Goal: Task Accomplishment & Management: Manage account settings

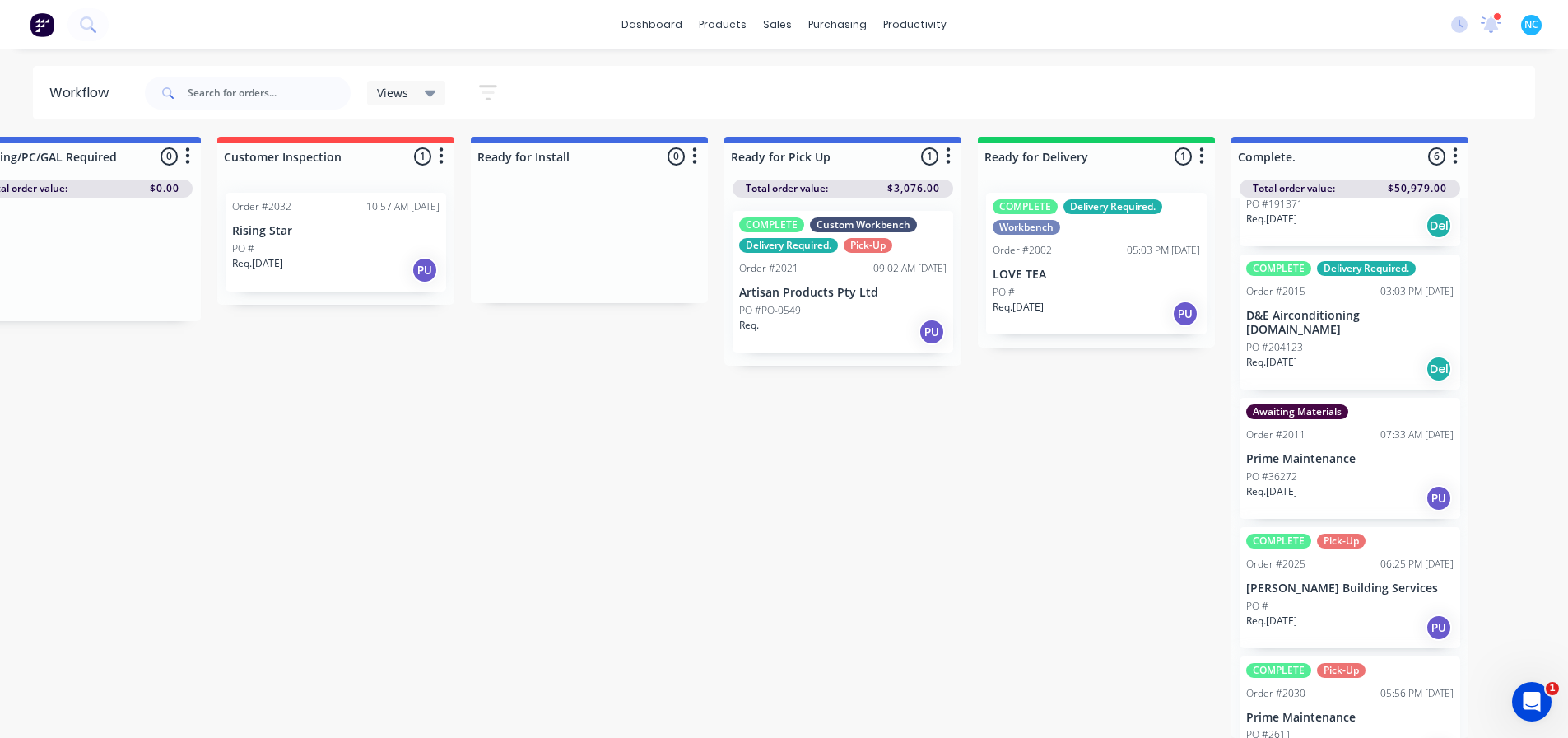
scroll to position [281, 0]
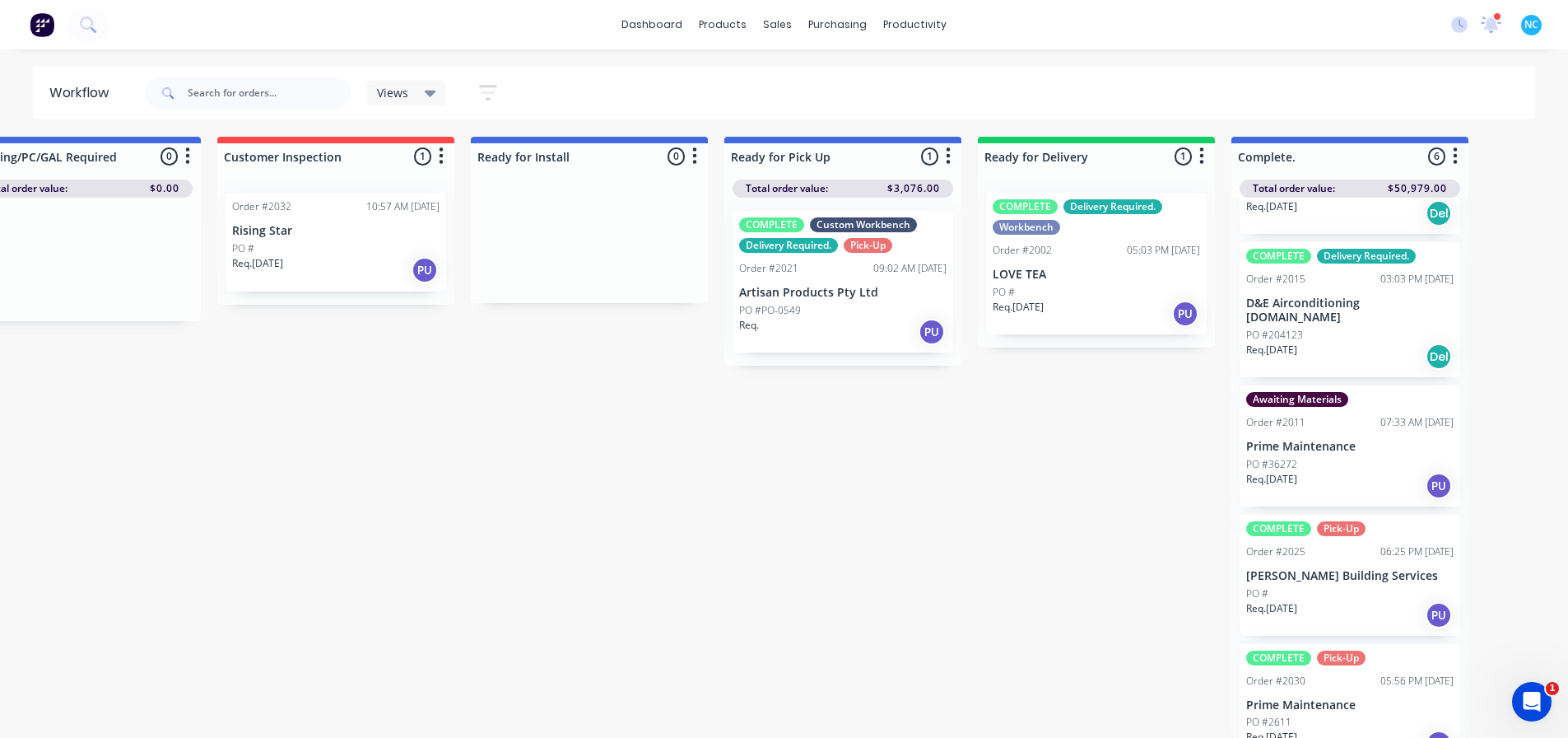
click at [1345, 698] on p "Prime Maintenance" at bounding box center [1350, 705] width 208 height 14
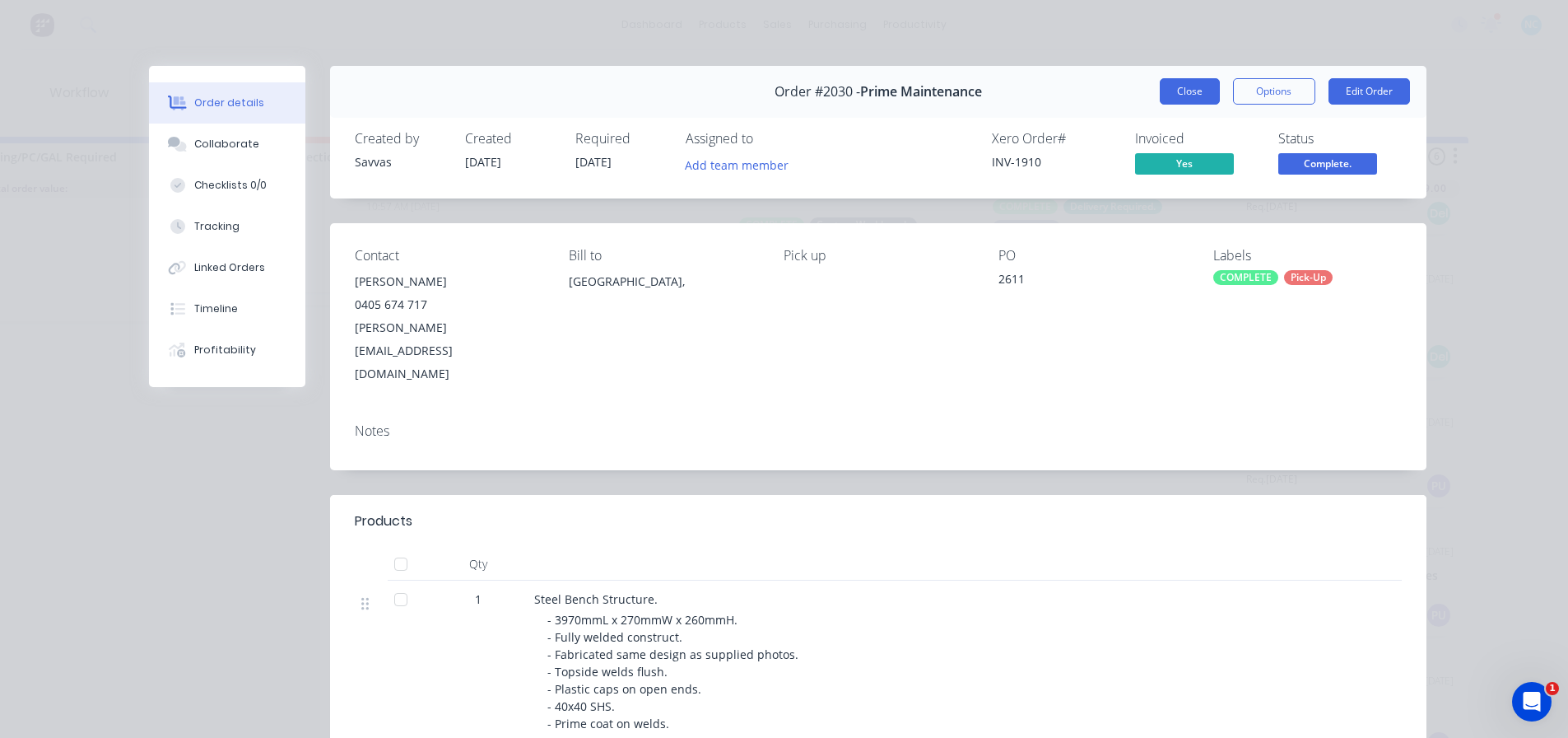
drag, startPoint x: 1179, startPoint y: 78, endPoint x: 1177, endPoint y: 86, distance: 8.2
click at [1177, 81] on div "Order #2030 - Prime Maintenance Close Options Edit Order" at bounding box center [878, 91] width 1097 height 52
click at [1176, 88] on button "Close" at bounding box center [1189, 92] width 60 height 26
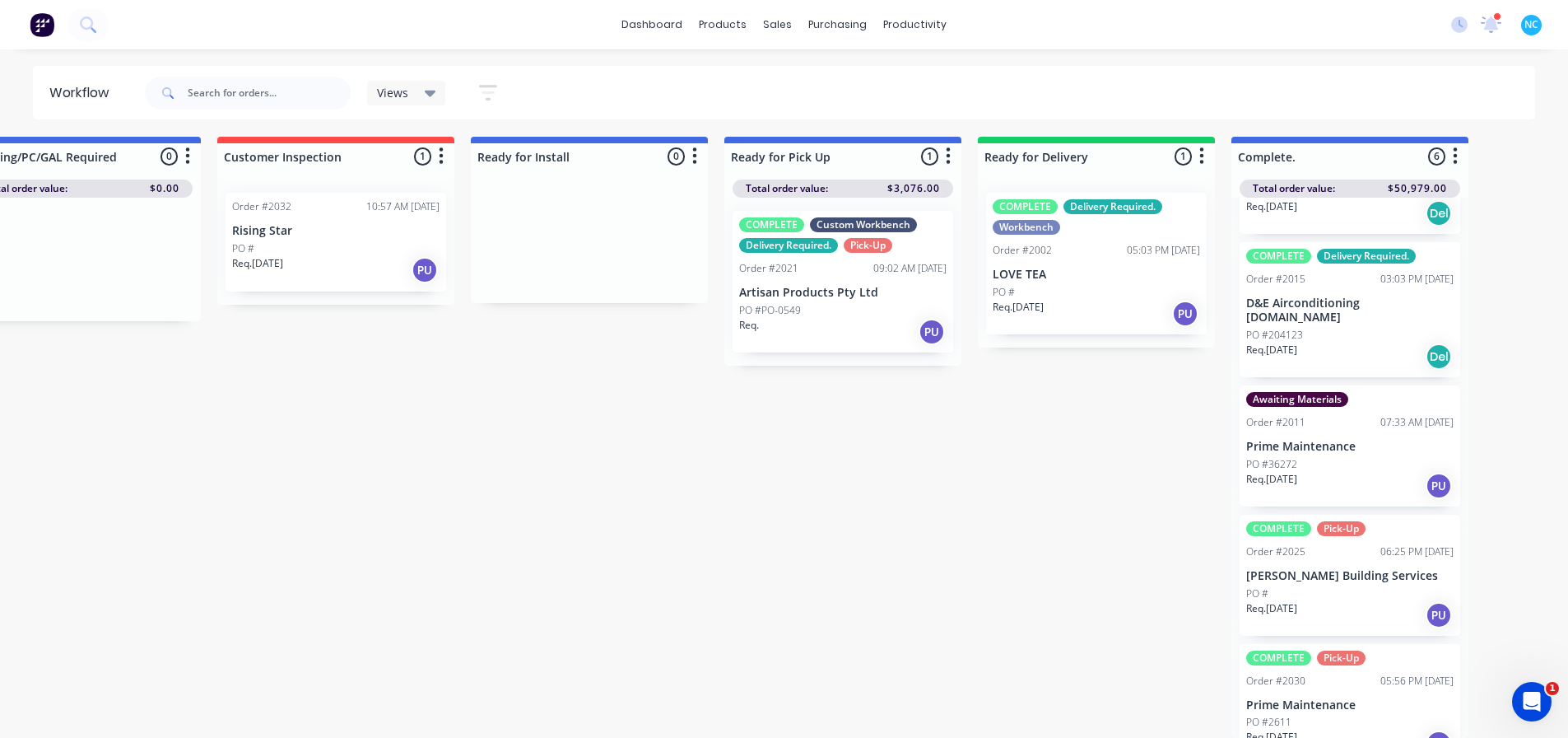
click at [1356, 457] on div "PO #36272" at bounding box center [1350, 464] width 208 height 15
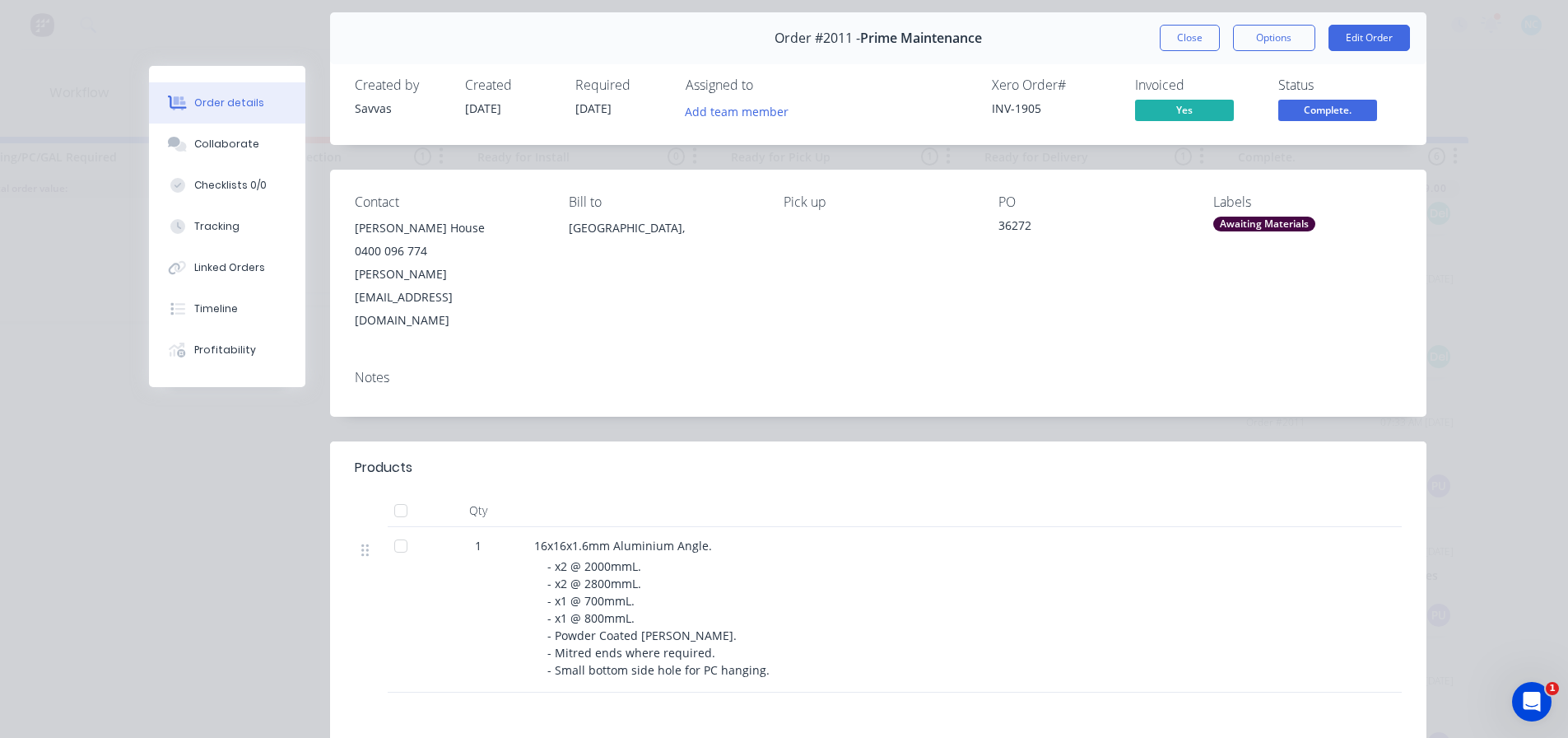
scroll to position [82, 0]
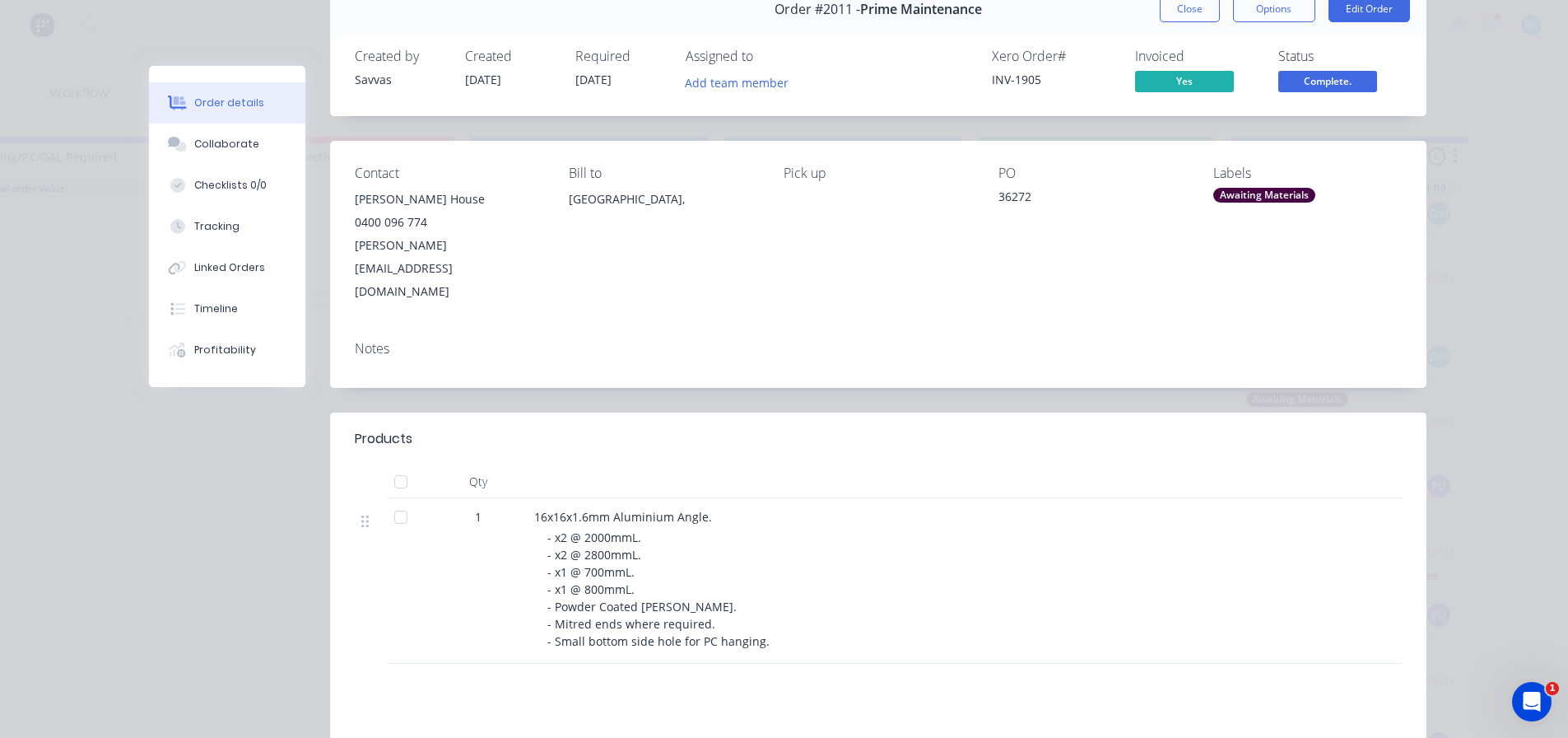
click at [1231, 203] on div "Labels Awaiting Materials" at bounding box center [1307, 233] width 189 height 137
click at [1235, 196] on div "Awaiting Materials" at bounding box center [1263, 195] width 102 height 15
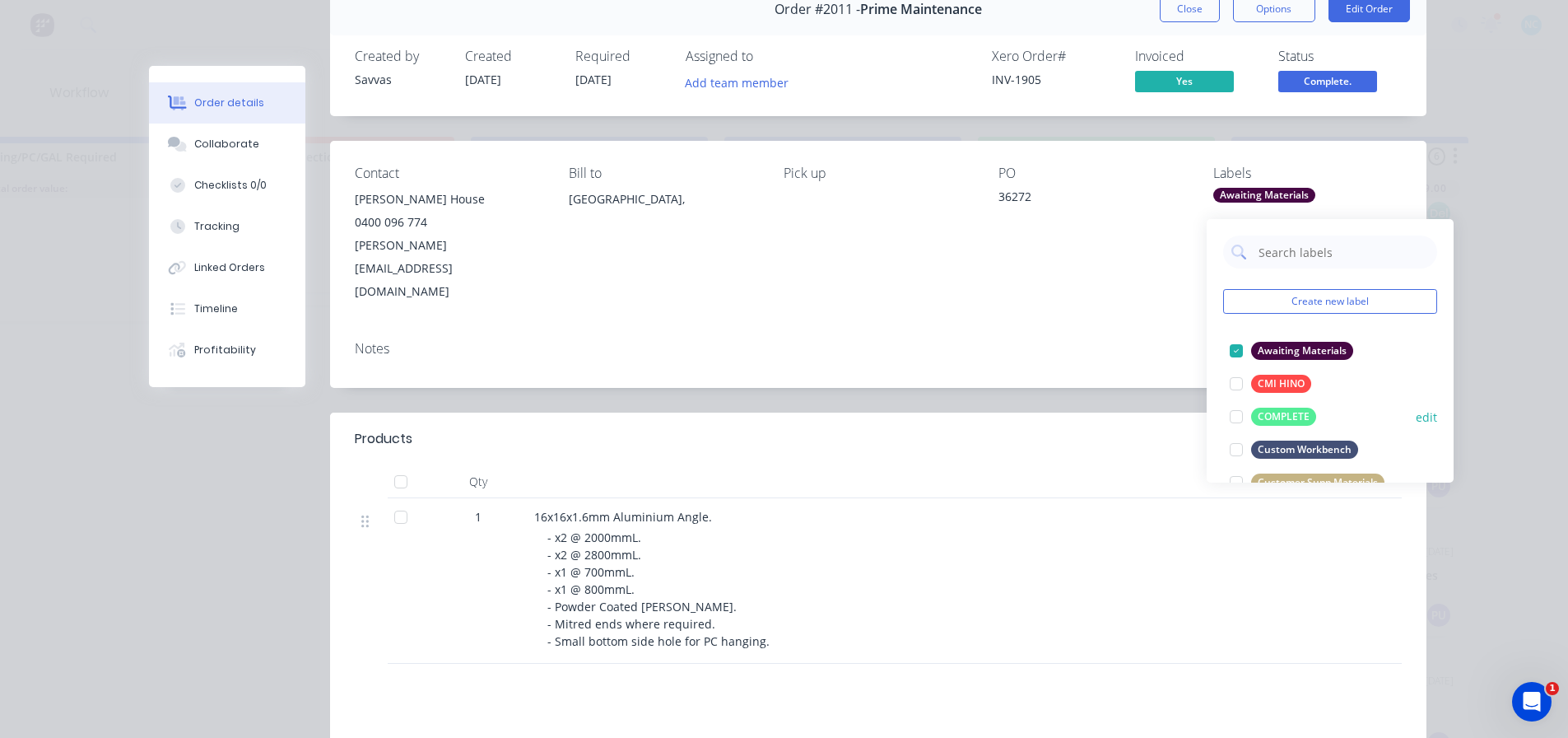
click at [1240, 405] on div at bounding box center [1236, 417] width 33 height 33
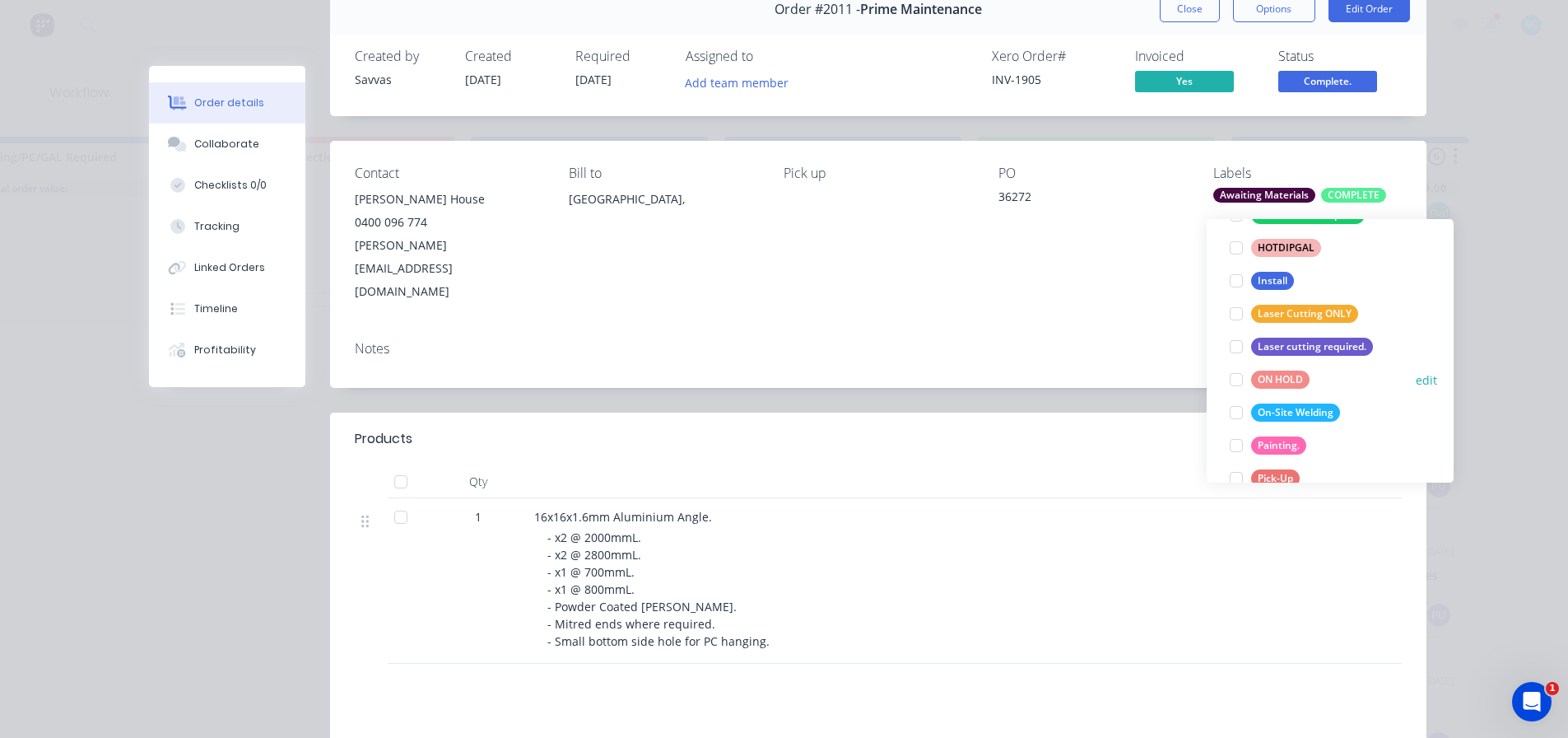
scroll to position [494, 0]
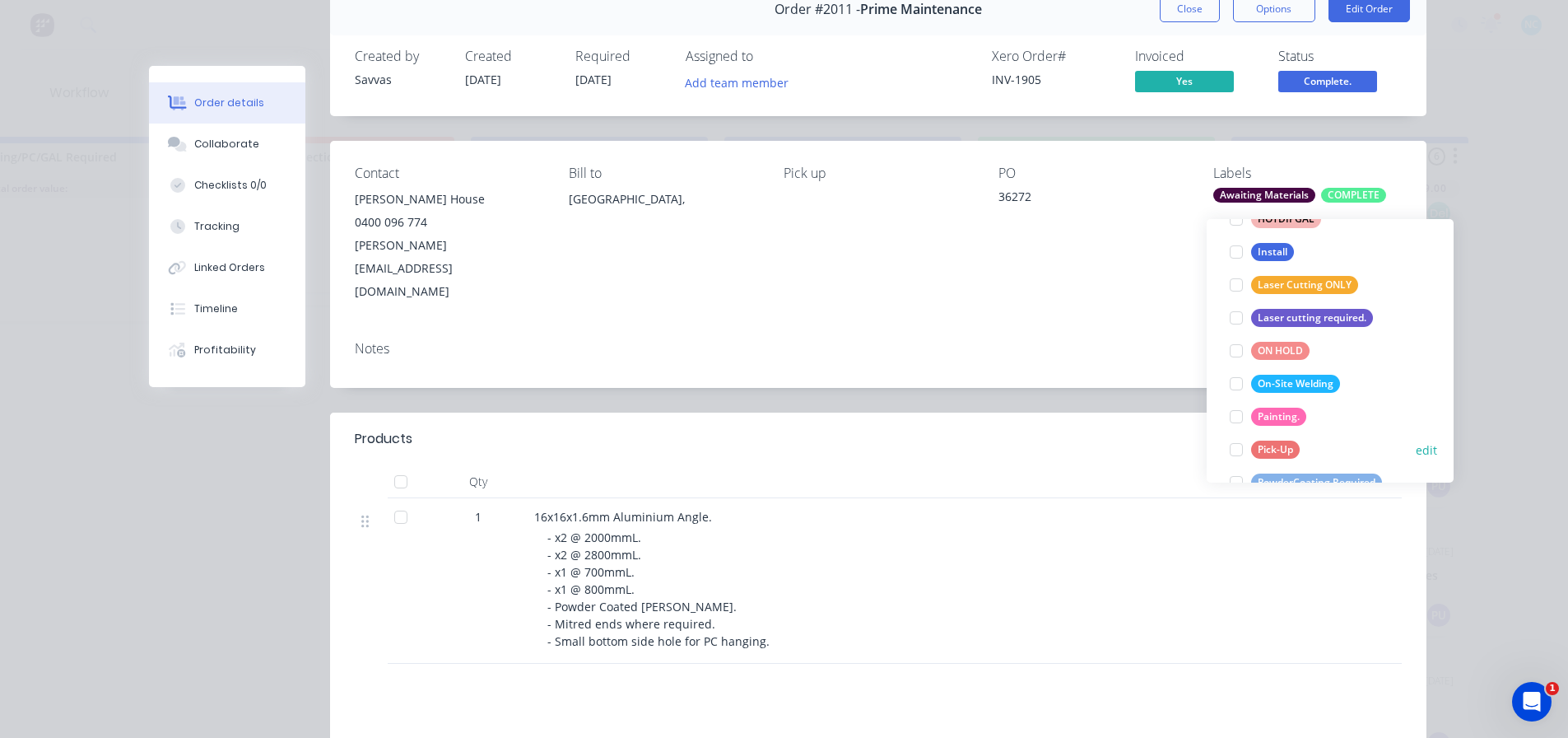
click at [1235, 436] on div at bounding box center [1236, 450] width 33 height 33
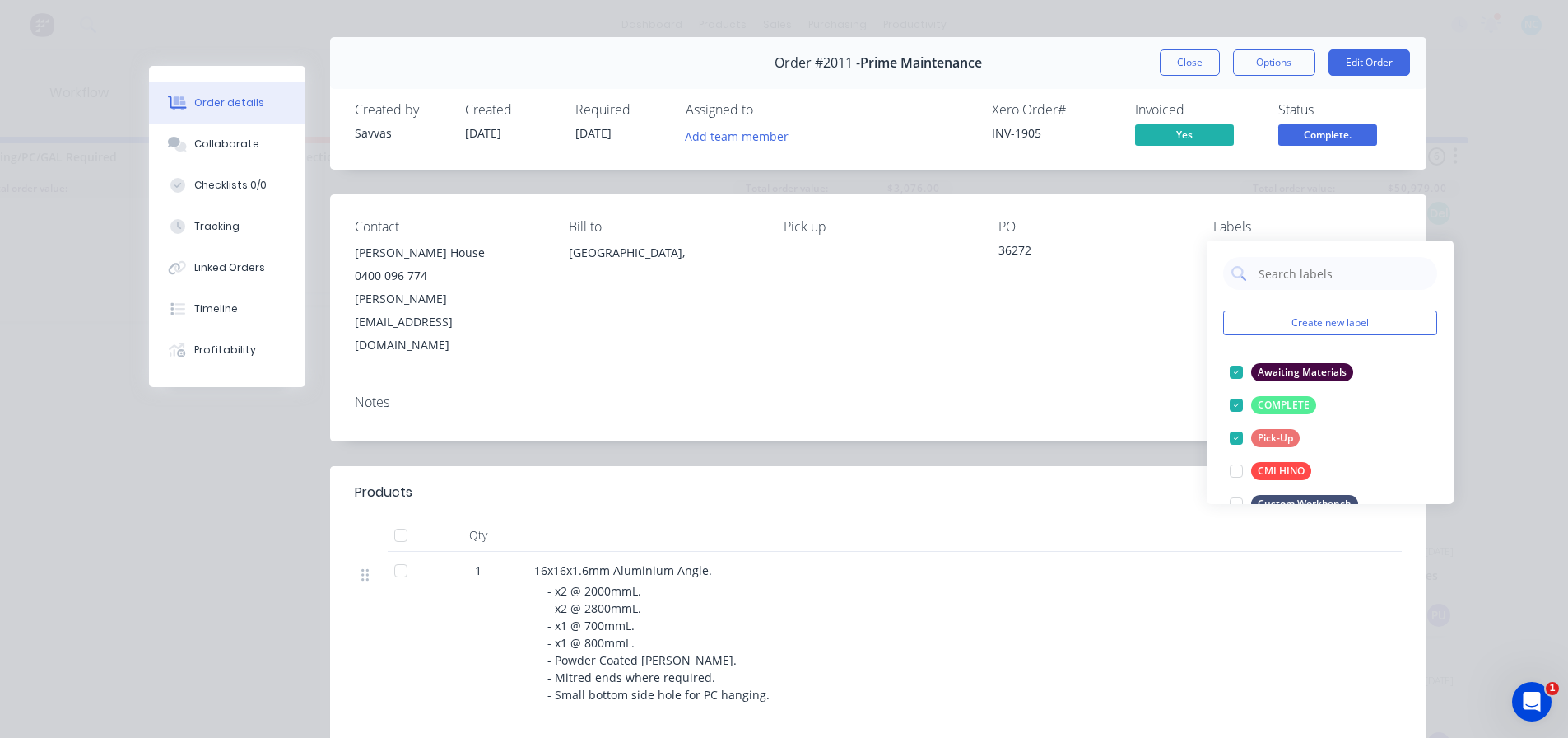
scroll to position [0, 0]
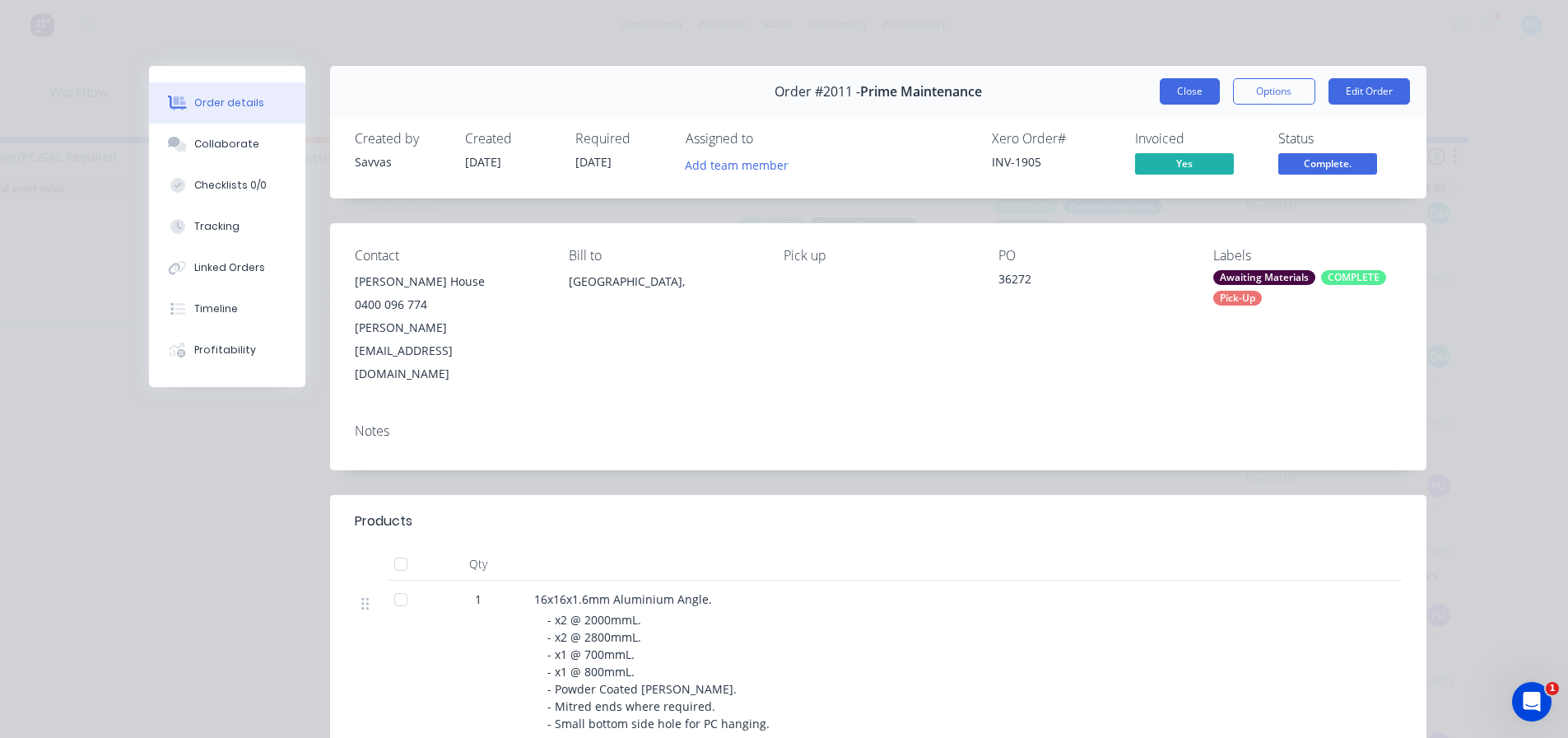
click at [1208, 94] on button "Close" at bounding box center [1189, 92] width 60 height 26
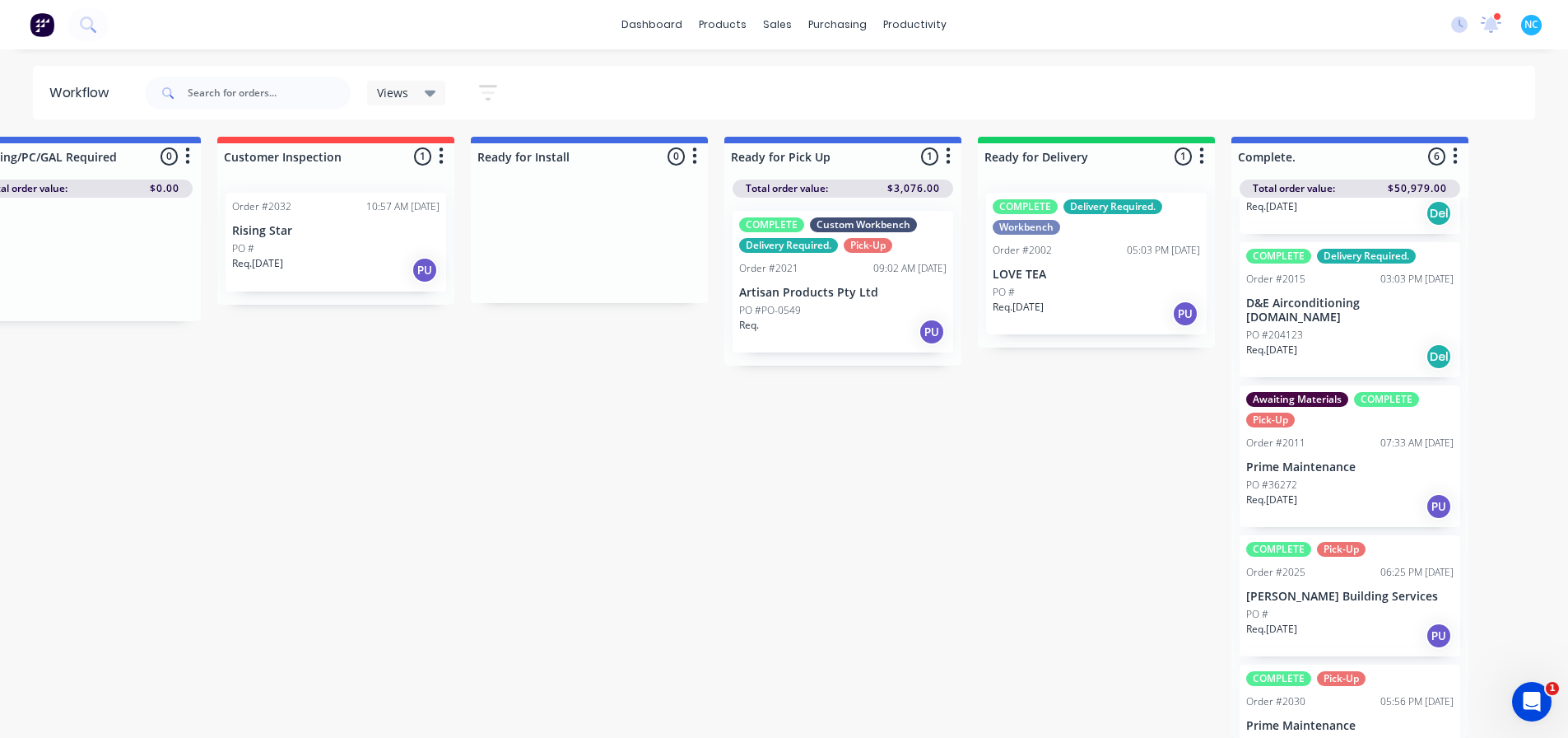
click at [1208, 94] on div "Views Save new view None (Default) edit Show/Hide statuses Show line item cards…" at bounding box center [838, 93] width 1394 height 50
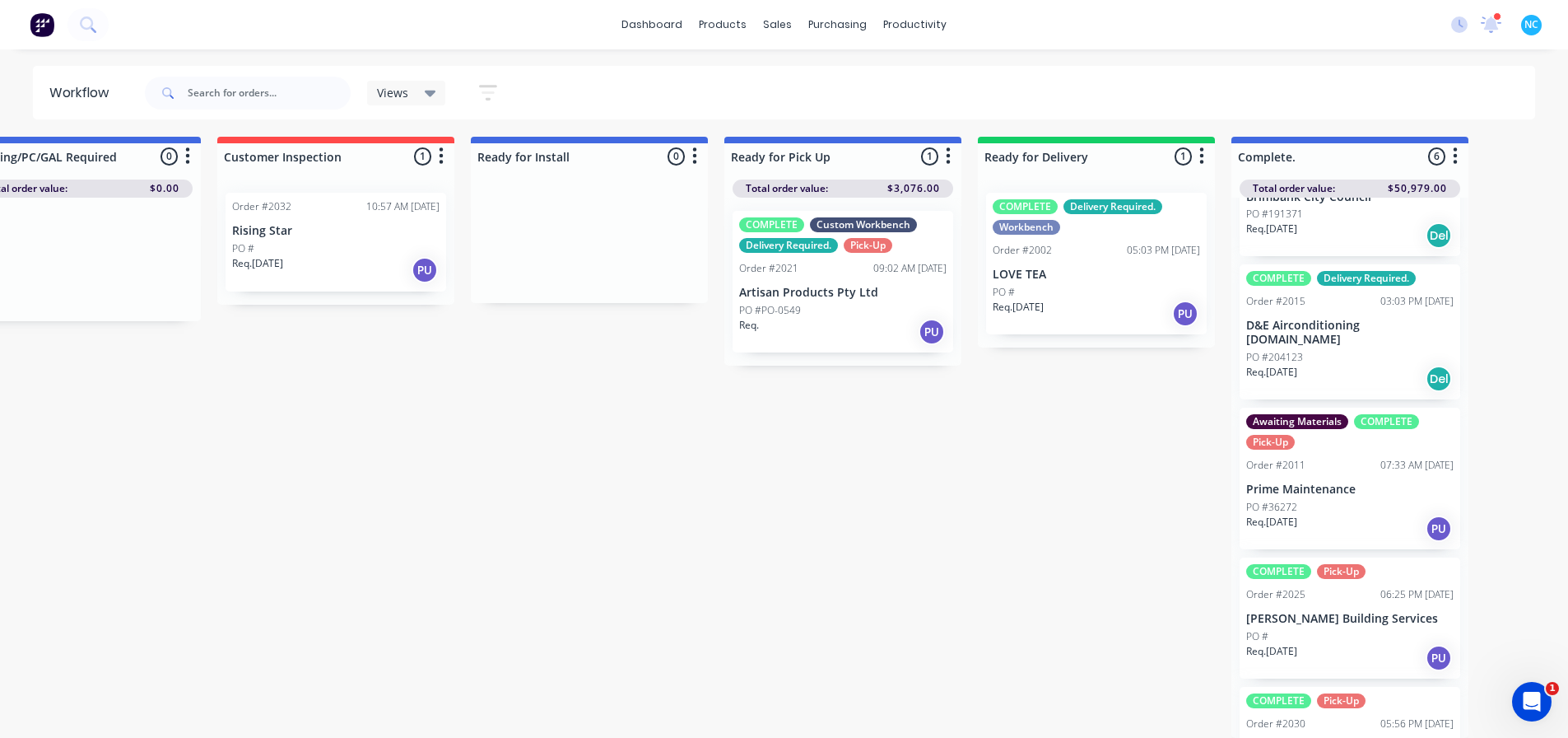
scroll to position [220, 0]
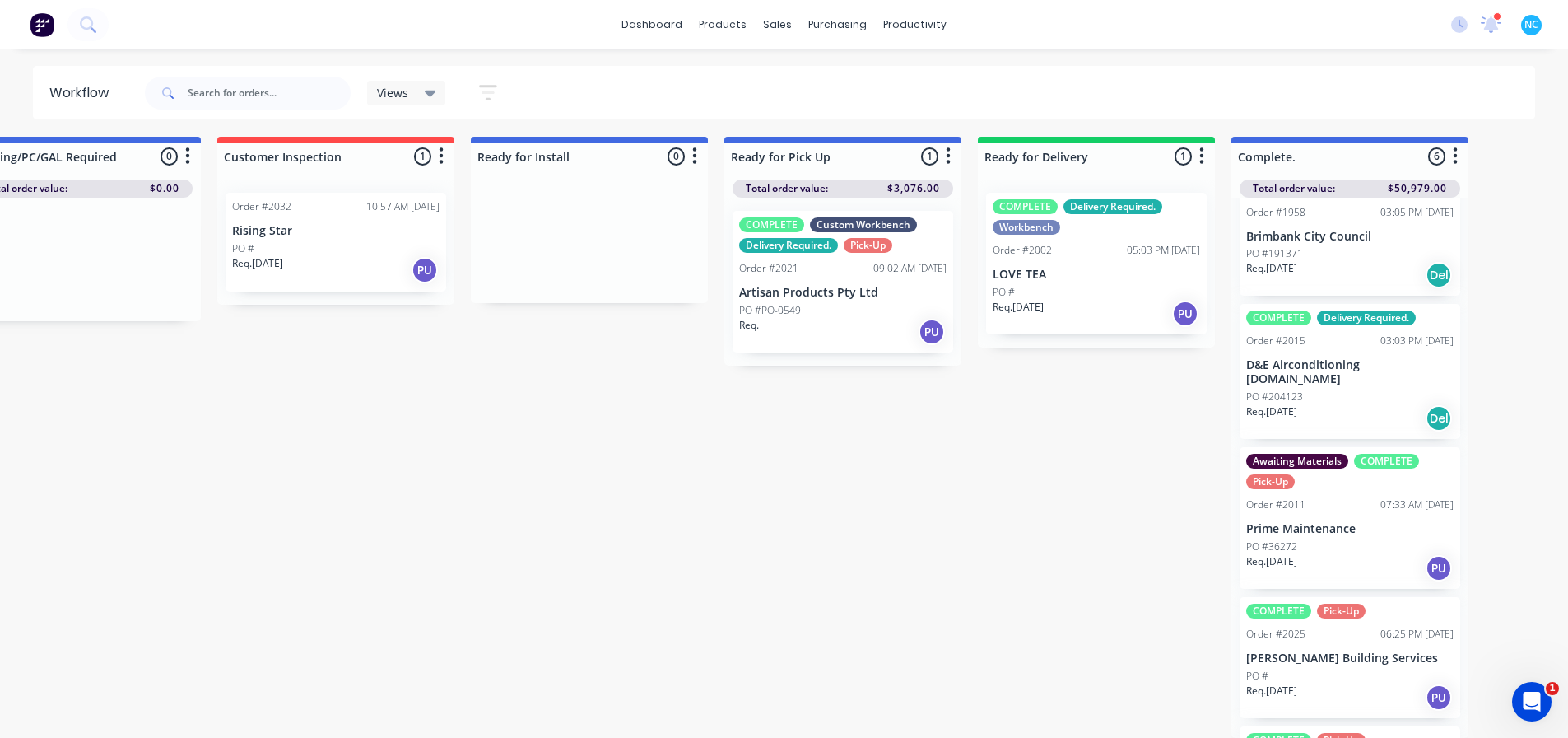
click at [1375, 539] on div "PO #36272" at bounding box center [1350, 546] width 208 height 15
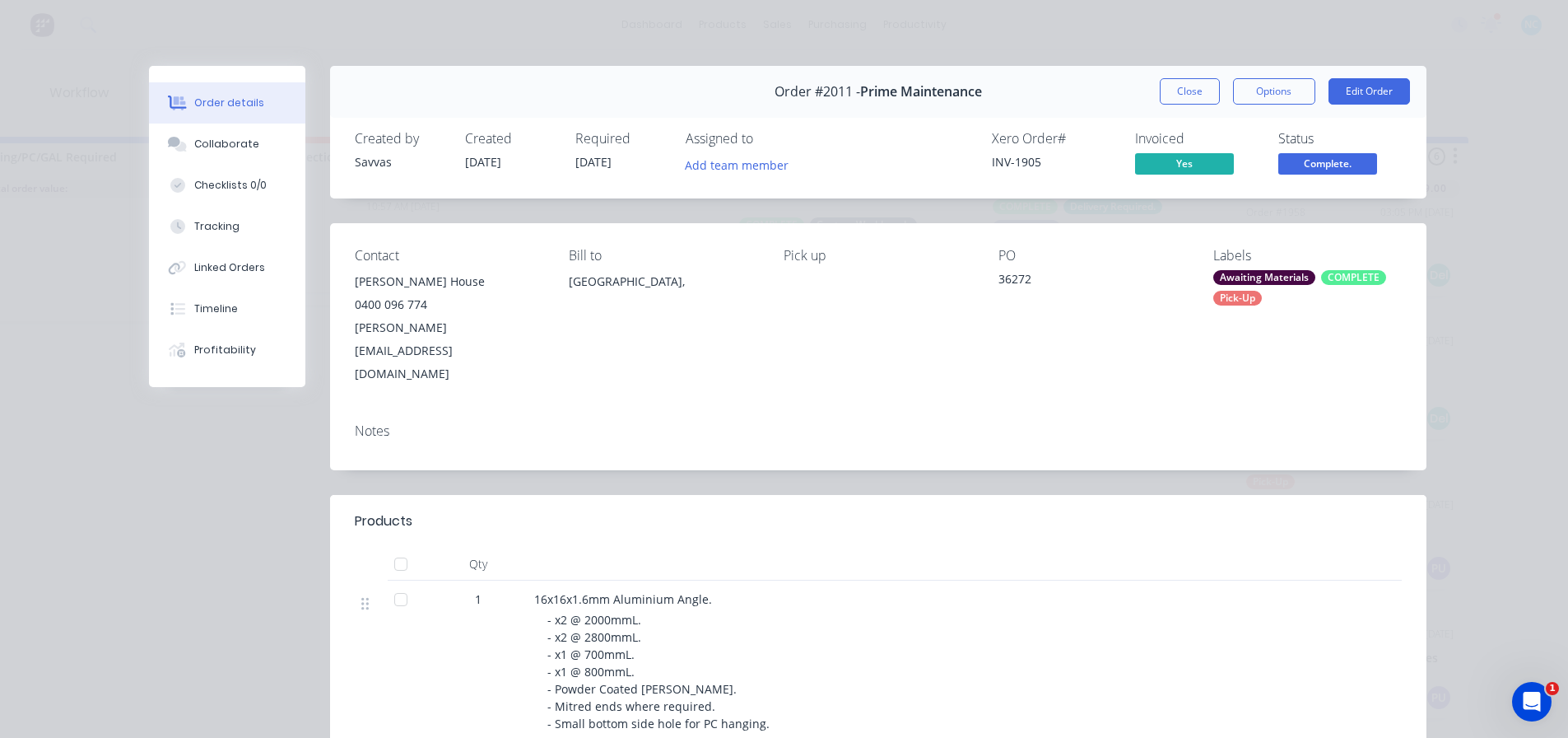
click at [1260, 273] on div "Awaiting Materials" at bounding box center [1263, 277] width 102 height 15
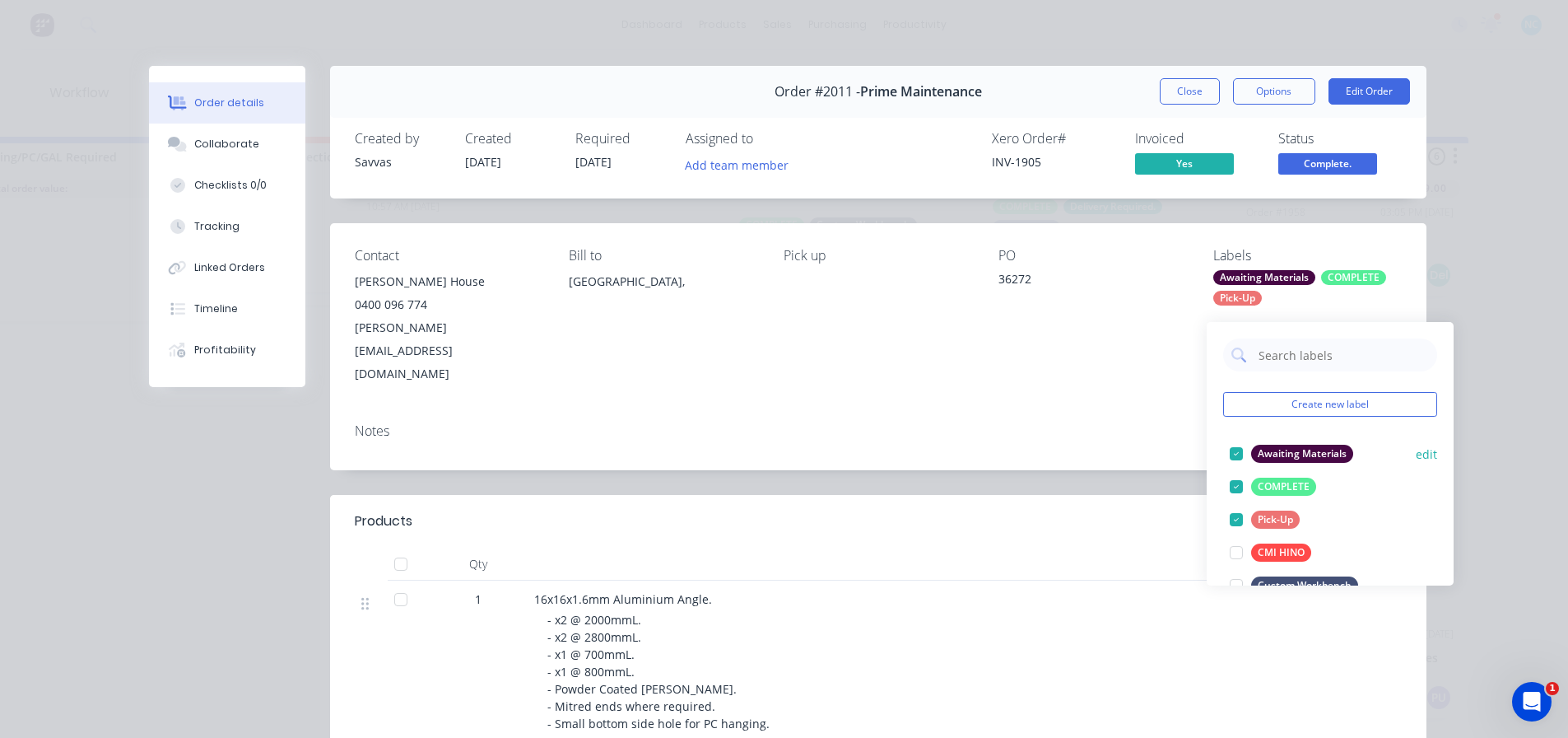
click at [1239, 438] on div at bounding box center [1236, 454] width 33 height 33
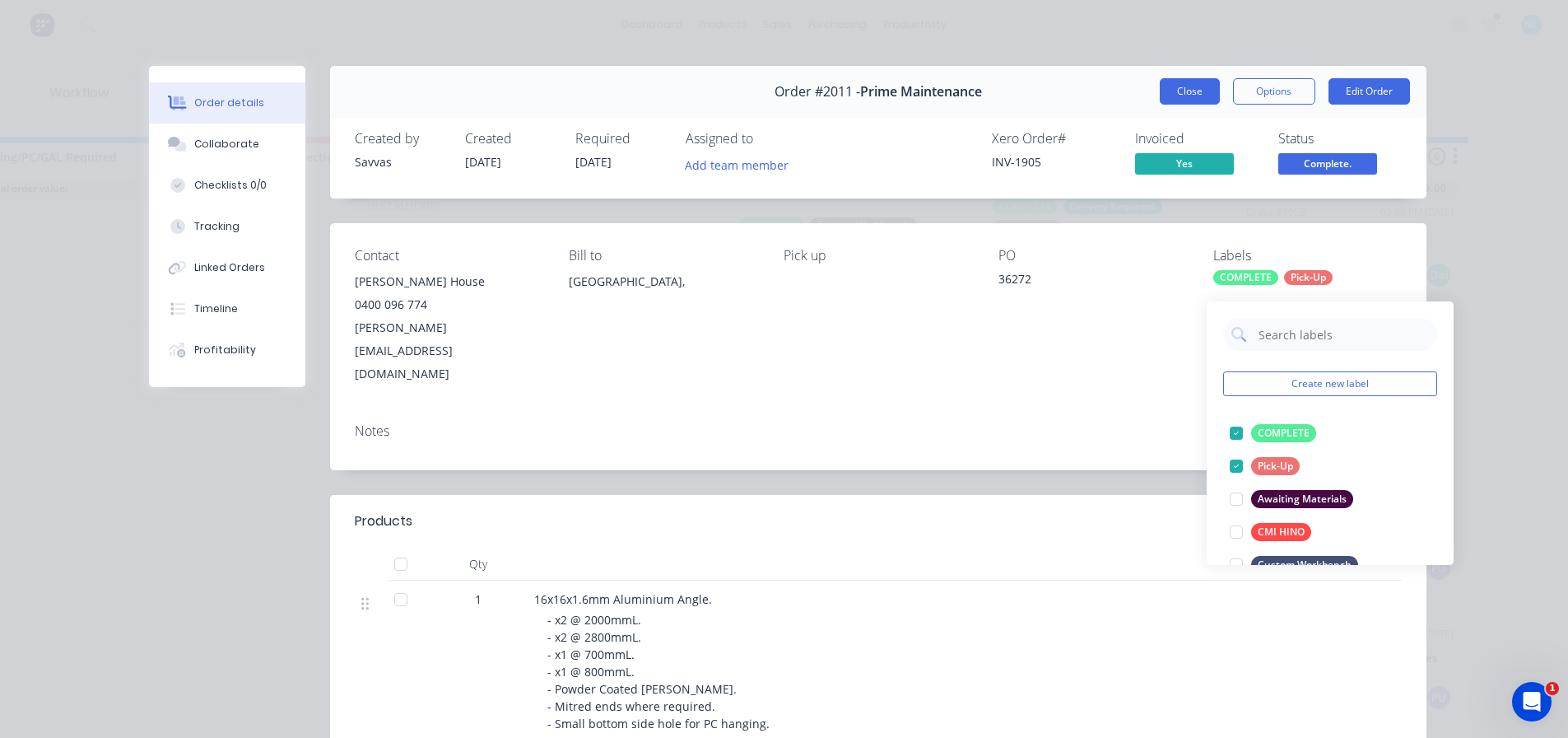
click at [1175, 90] on button "Close" at bounding box center [1189, 92] width 60 height 26
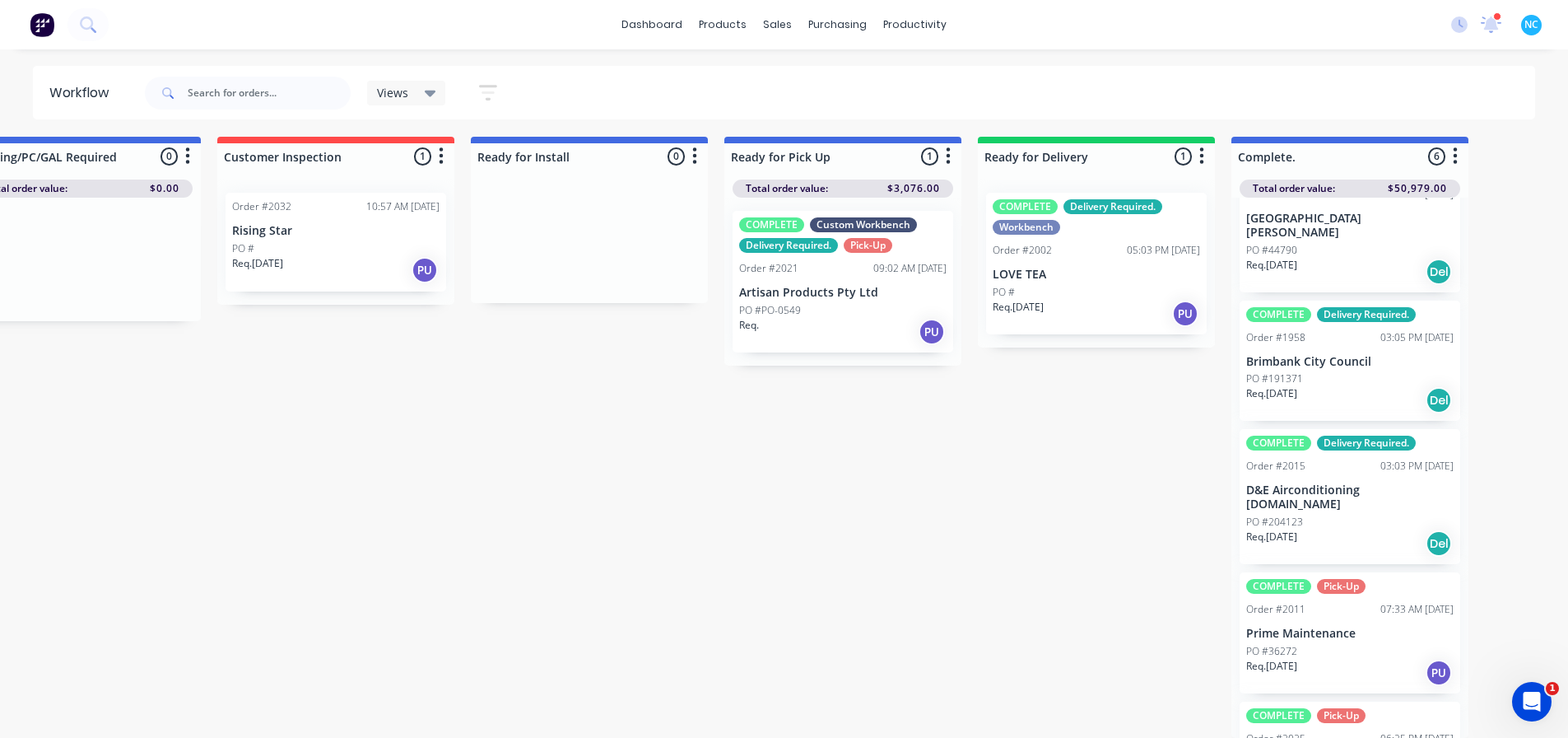
scroll to position [55, 0]
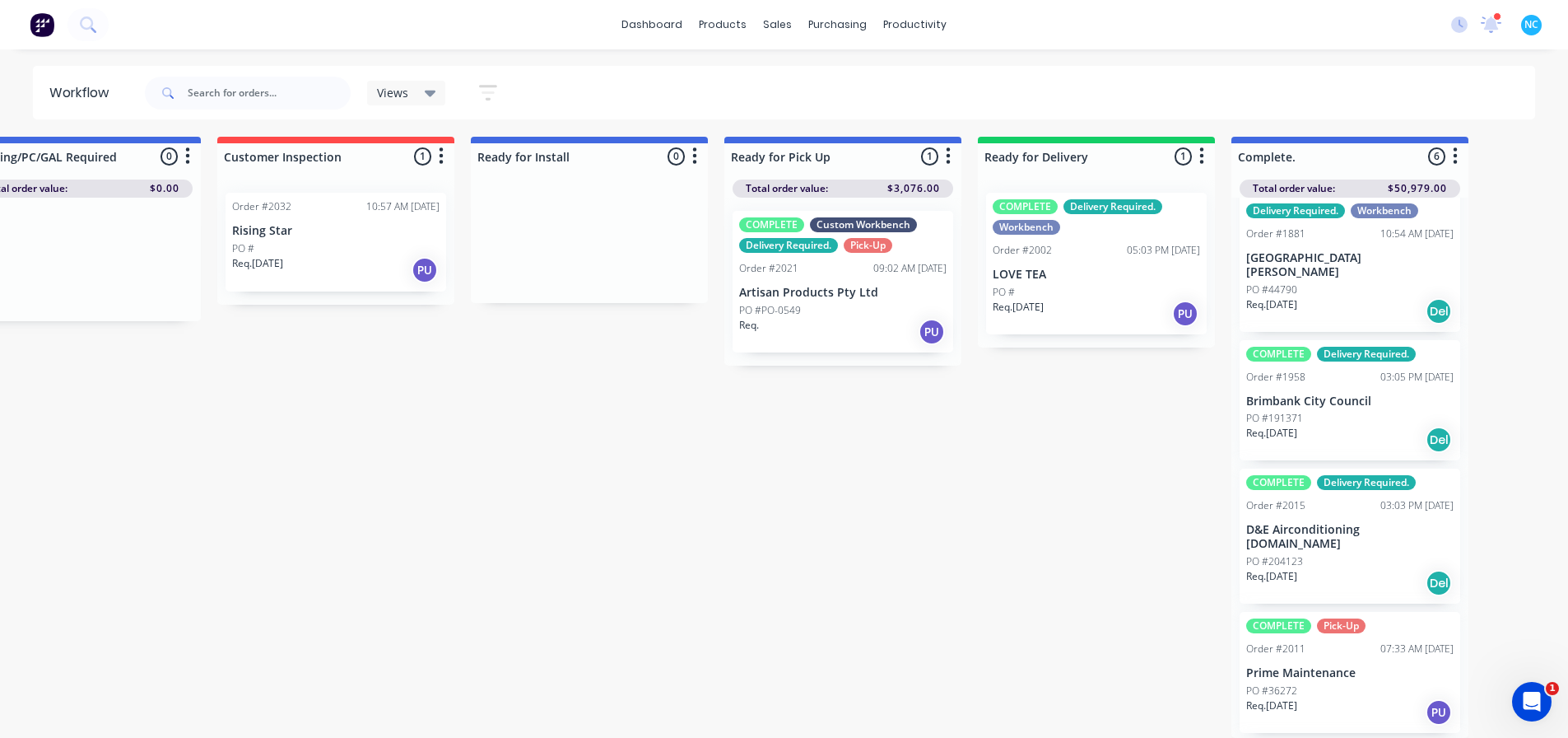
click at [1354, 569] on div "Req. [DATE] Del" at bounding box center [1350, 583] width 208 height 28
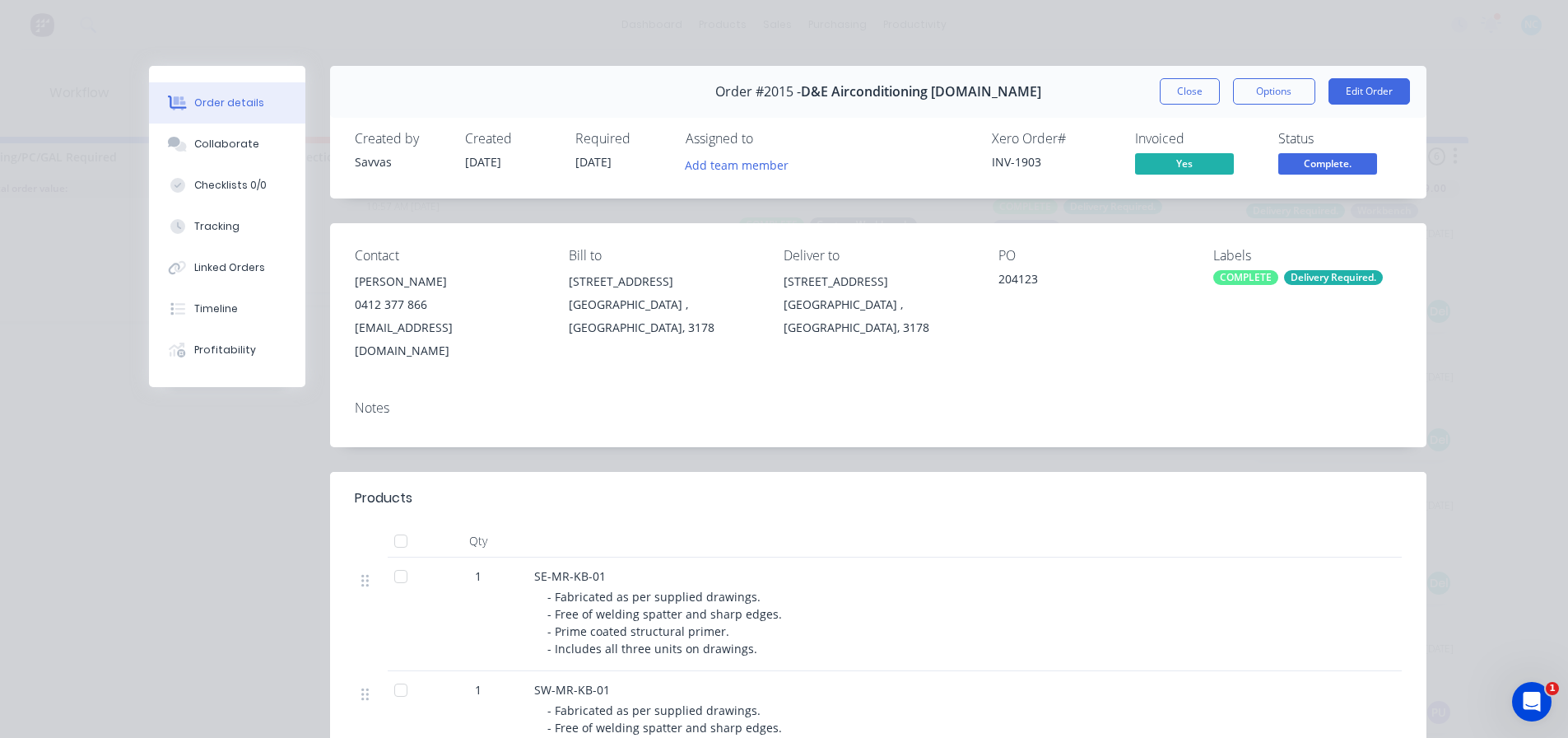
click at [1321, 279] on div "Delivery Required." at bounding box center [1332, 277] width 99 height 15
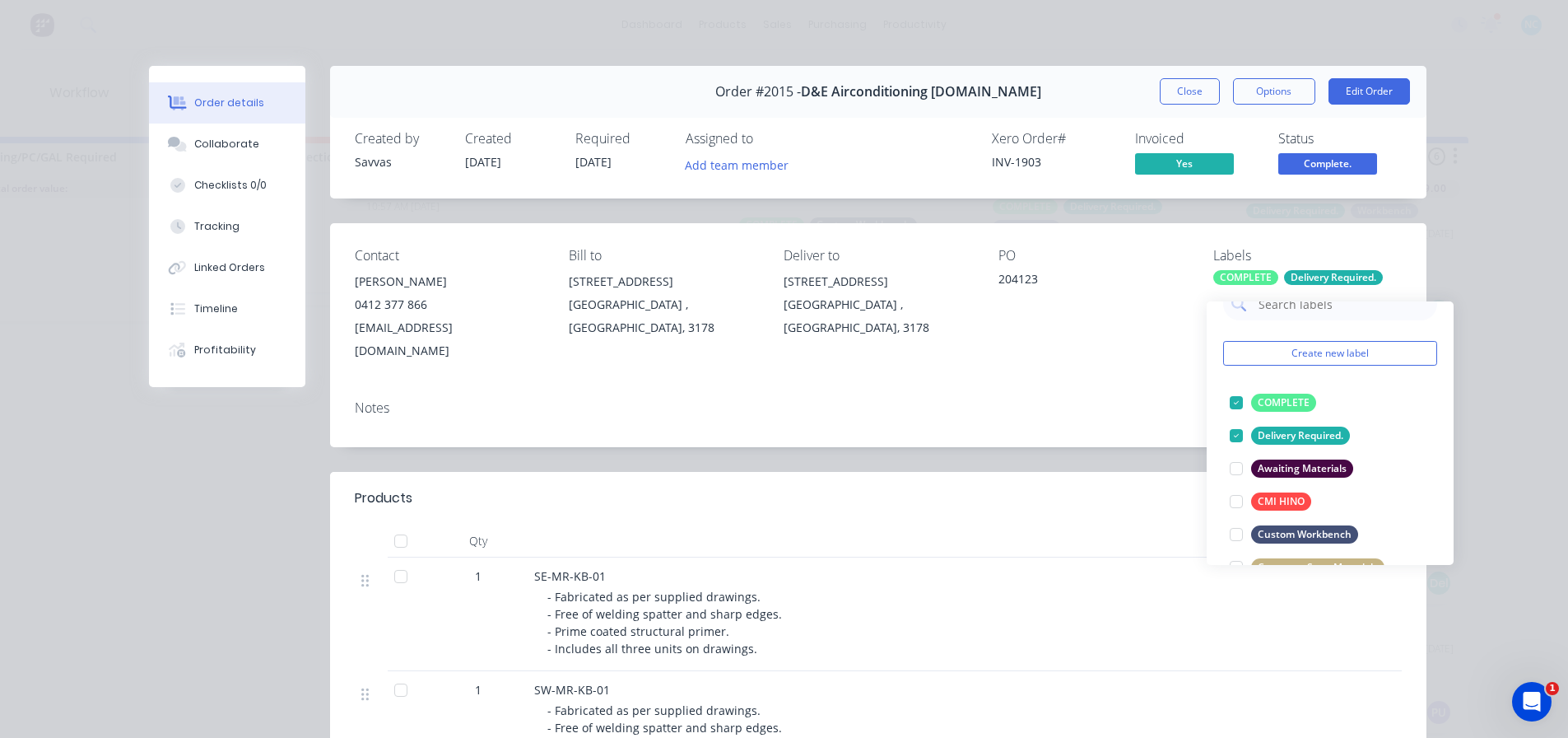
scroll to position [0, 0]
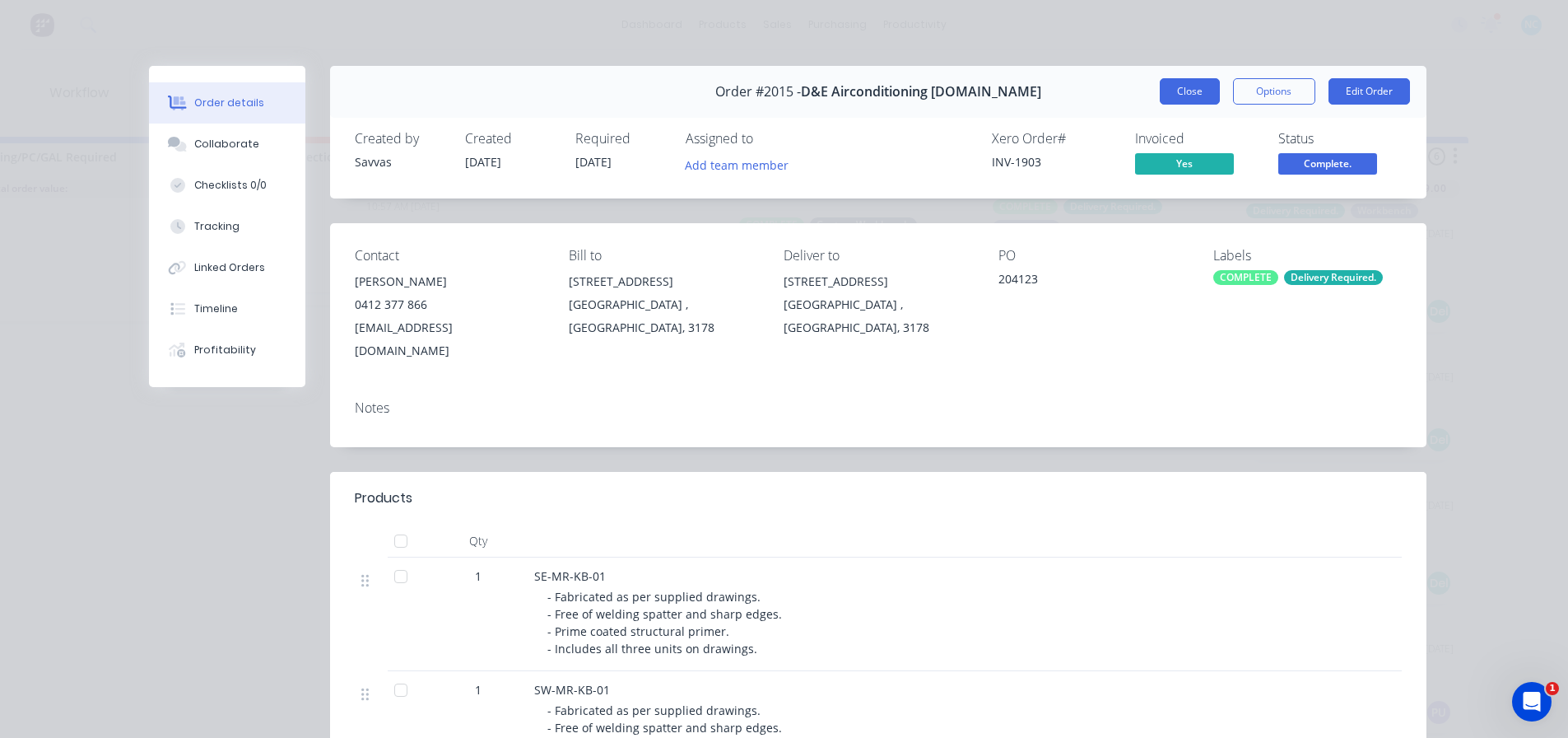
click at [1205, 79] on button "Close" at bounding box center [1189, 92] width 60 height 26
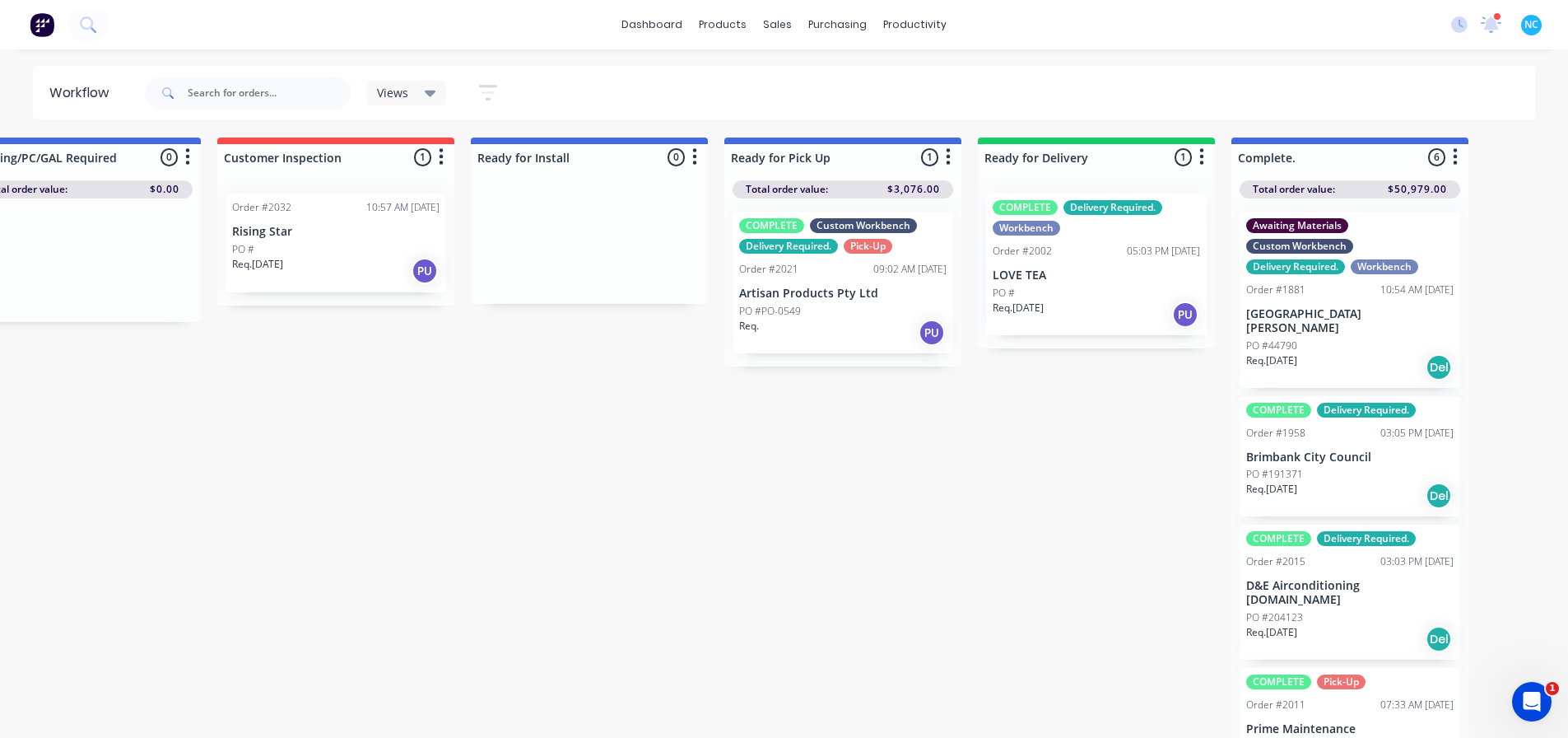
scroll to position [0, 1085]
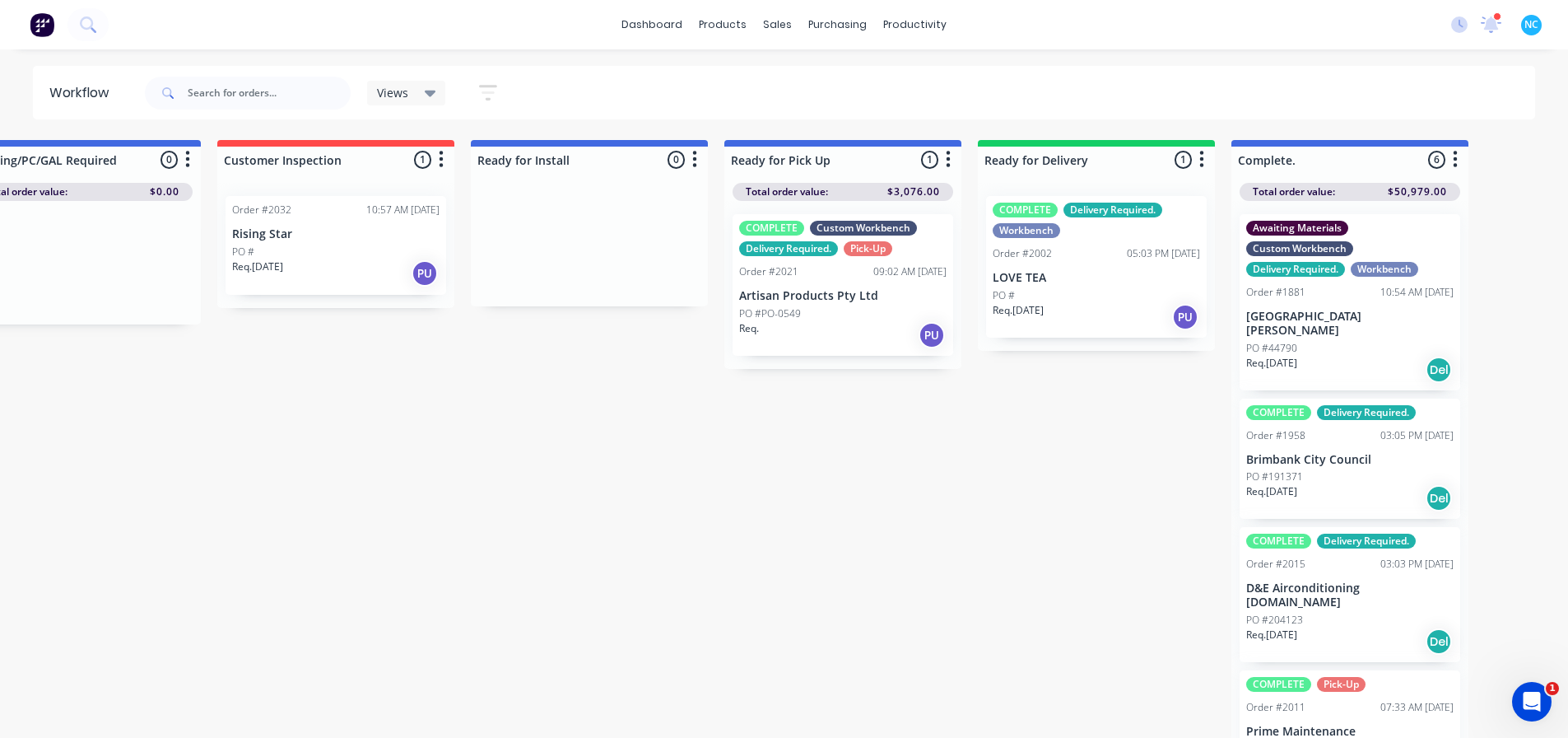
click at [1372, 366] on div "Req. [DATE] Del" at bounding box center [1350, 369] width 208 height 28
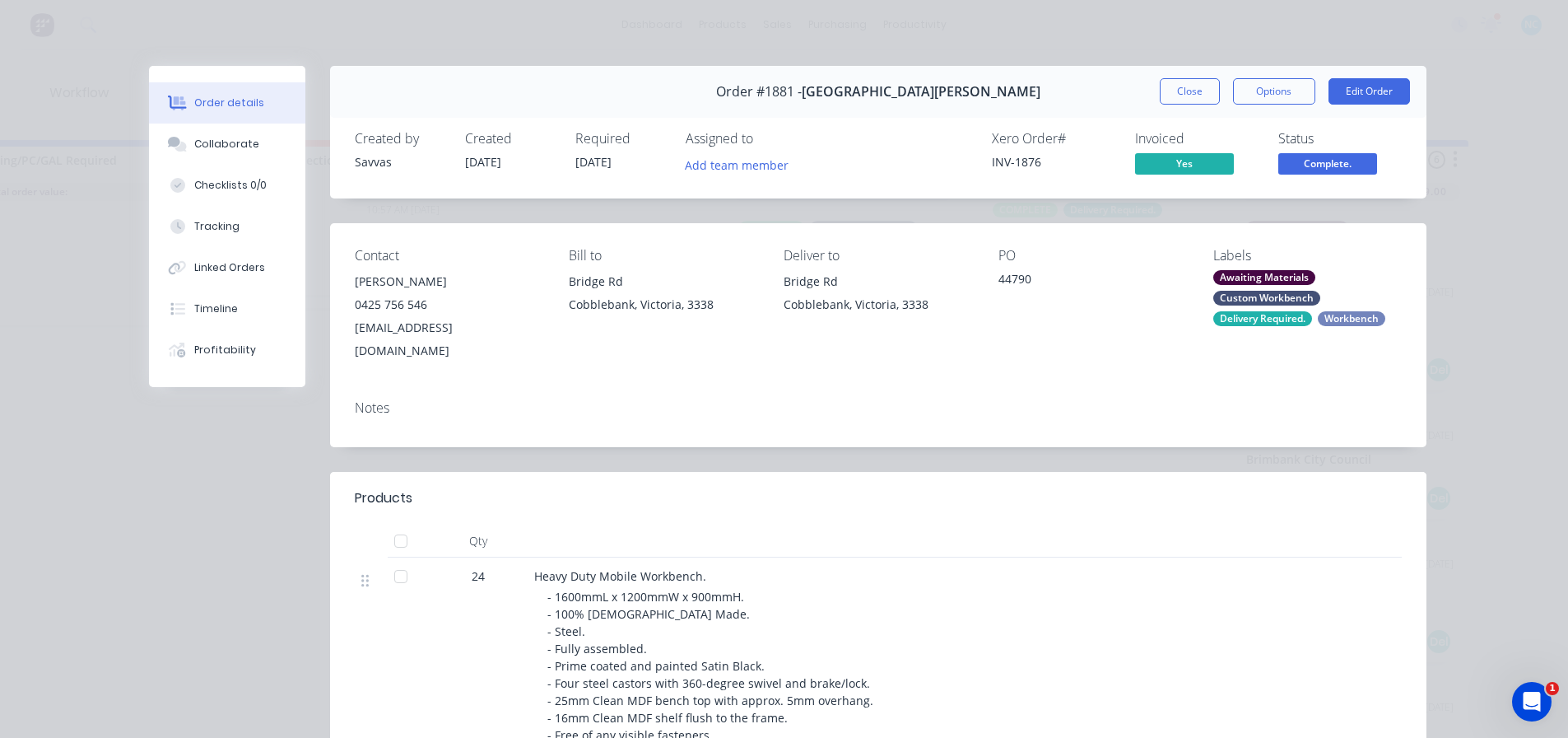
click at [1277, 277] on div "Awaiting Materials" at bounding box center [1263, 277] width 102 height 15
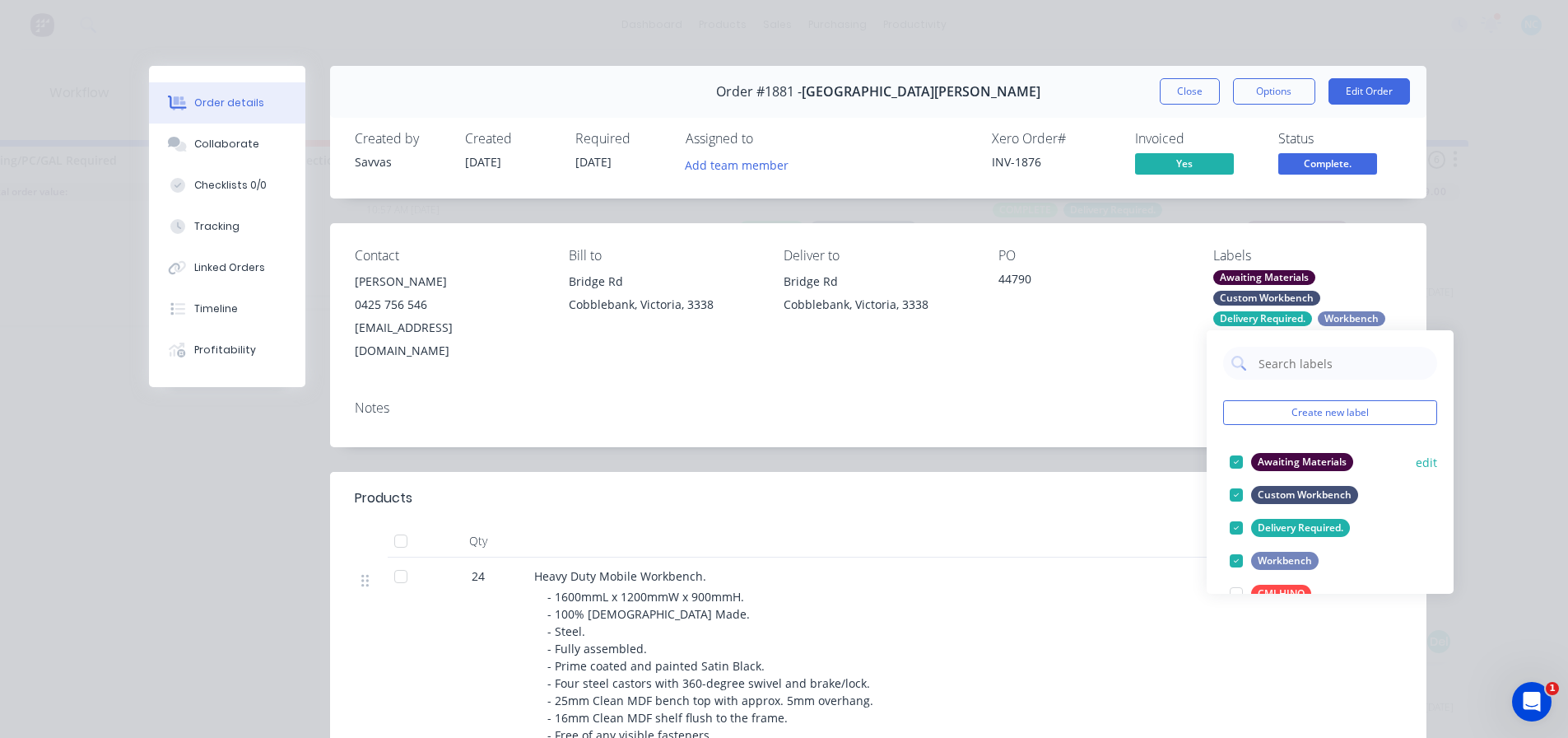
click at [1236, 459] on div at bounding box center [1236, 462] width 33 height 33
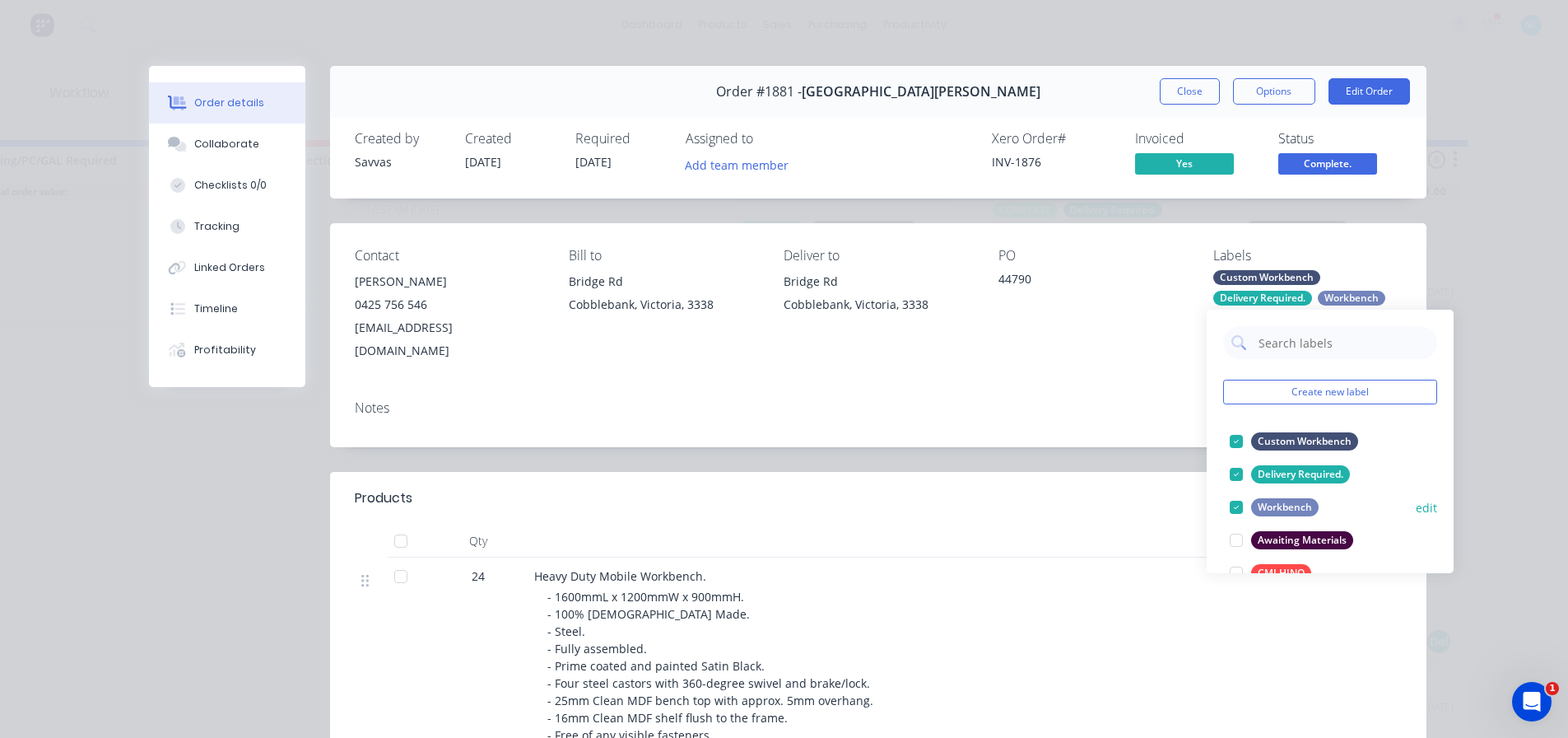
scroll to position [82, 0]
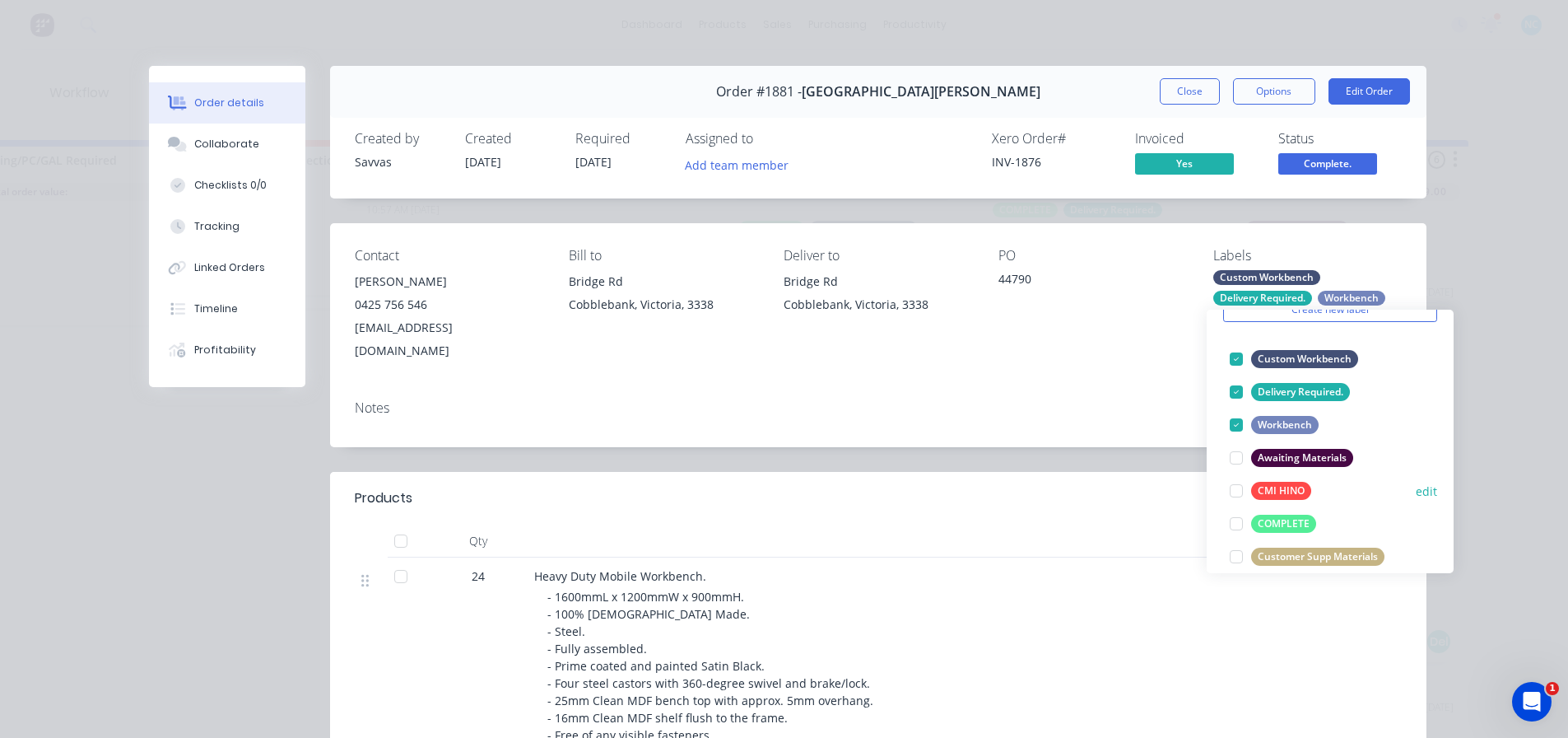
click at [1236, 526] on div at bounding box center [1236, 524] width 33 height 33
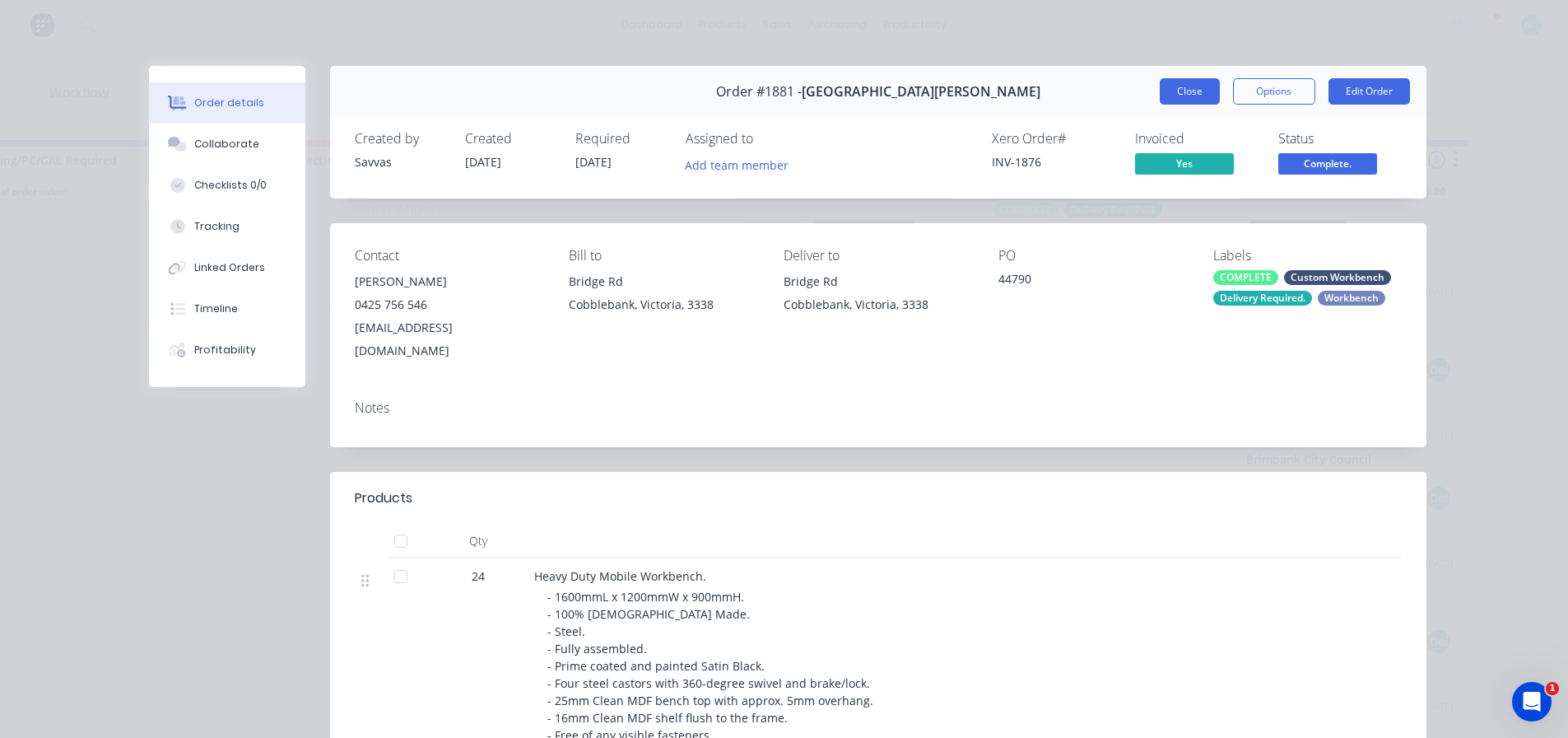
click at [1173, 87] on button "Close" at bounding box center [1189, 92] width 60 height 26
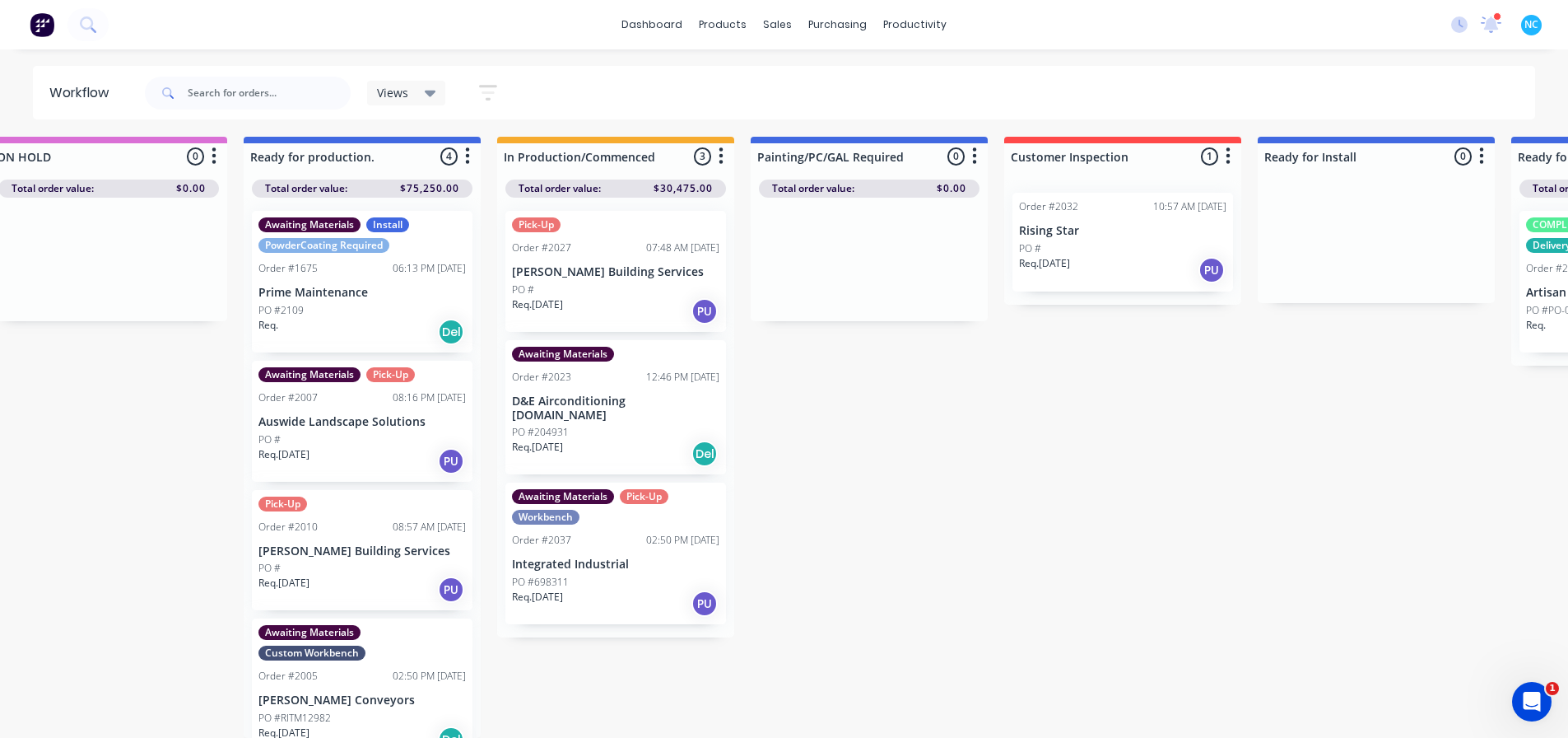
scroll to position [16, 0]
